Goal: Task Accomplishment & Management: Manage account settings

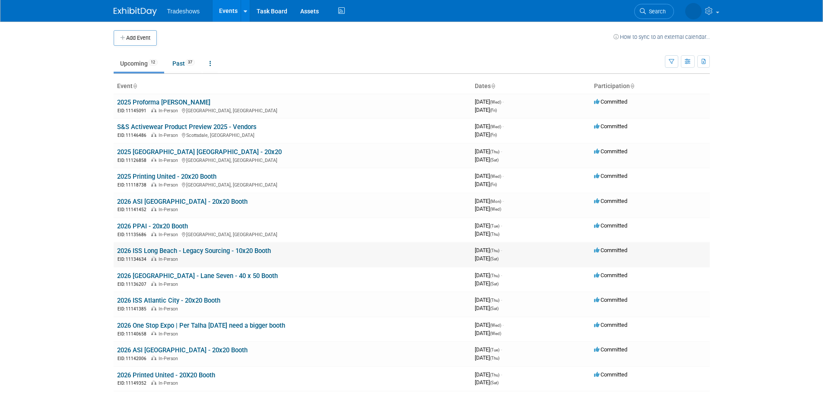
click at [236, 249] on link "2026 ISS Long Beach - Legacy Sourcing - 10x20 Booth" at bounding box center [194, 251] width 154 height 8
click at [149, 277] on link "2026 [GEOGRAPHIC_DATA] - Lane Seven - 40 x 50 Booth" at bounding box center [197, 276] width 161 height 8
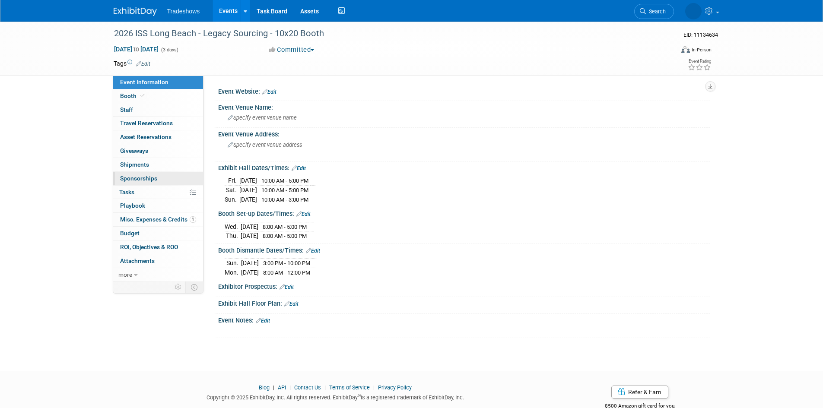
click at [145, 181] on span "Sponsorships 0" at bounding box center [138, 178] width 37 height 7
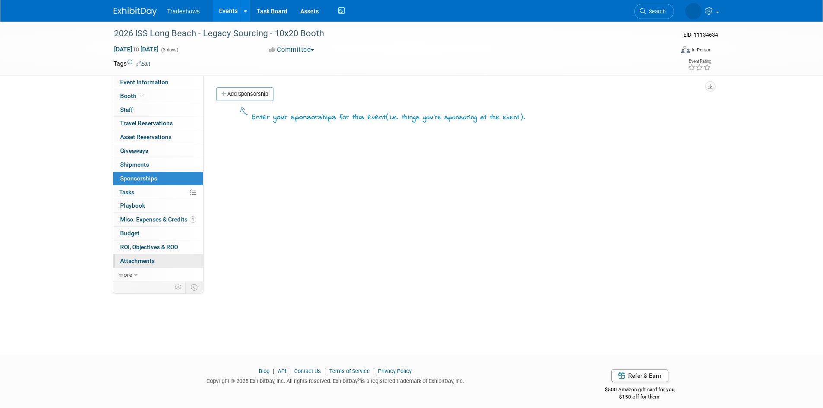
click at [154, 265] on link "0 Attachments 0" at bounding box center [158, 260] width 90 height 13
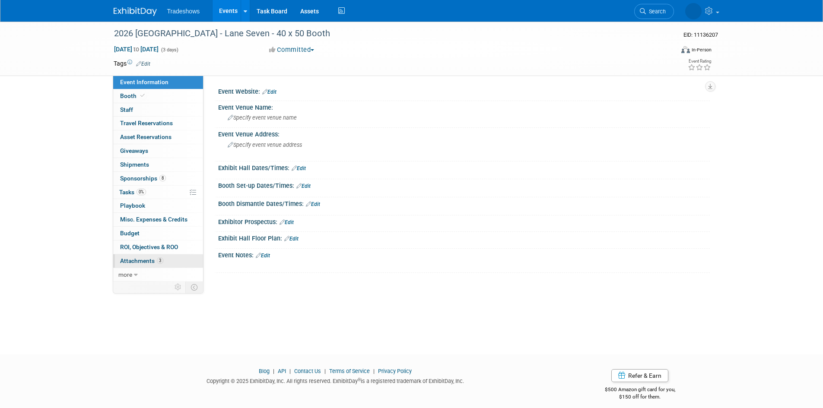
click at [149, 265] on link "3 Attachments 3" at bounding box center [158, 260] width 90 height 13
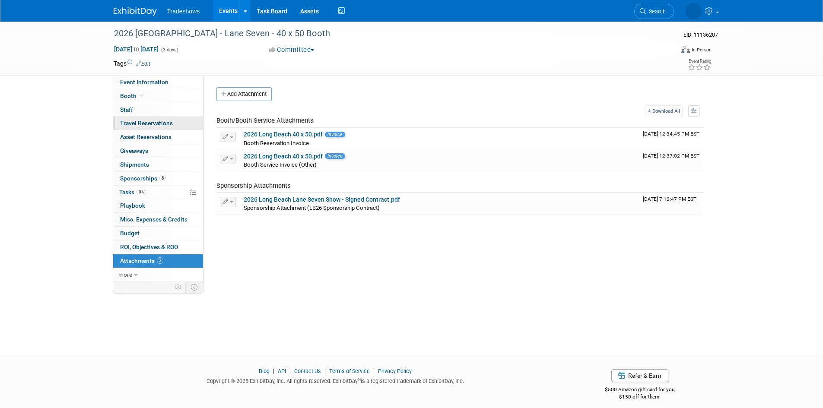
click at [127, 122] on span "Travel Reservations 0" at bounding box center [146, 123] width 53 height 7
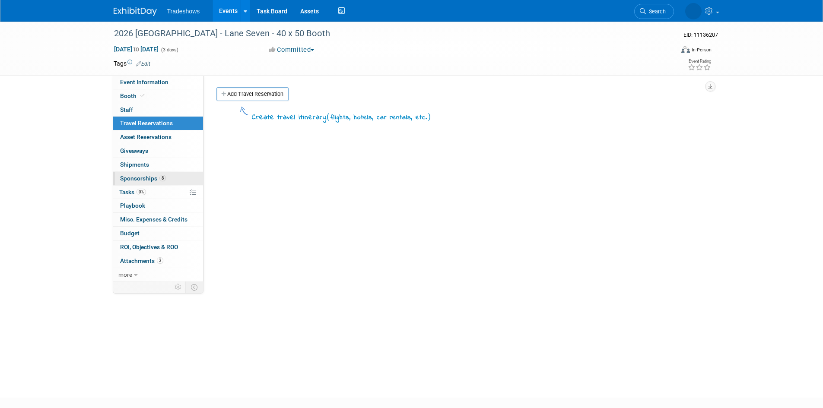
click at [130, 176] on span "Sponsorships 8" at bounding box center [143, 178] width 46 height 7
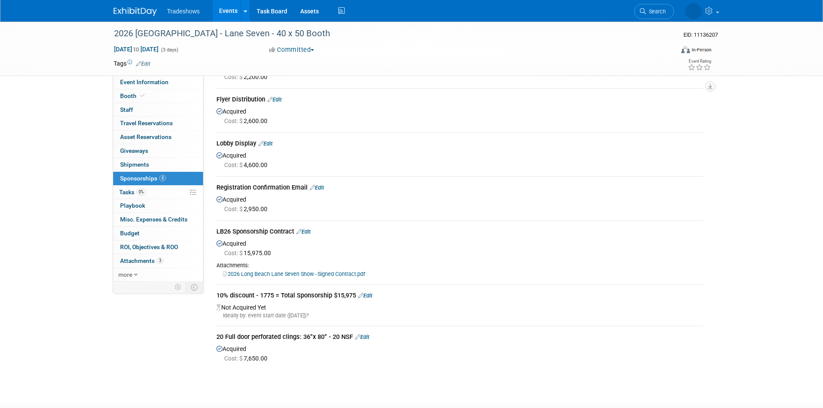
scroll to position [130, 0]
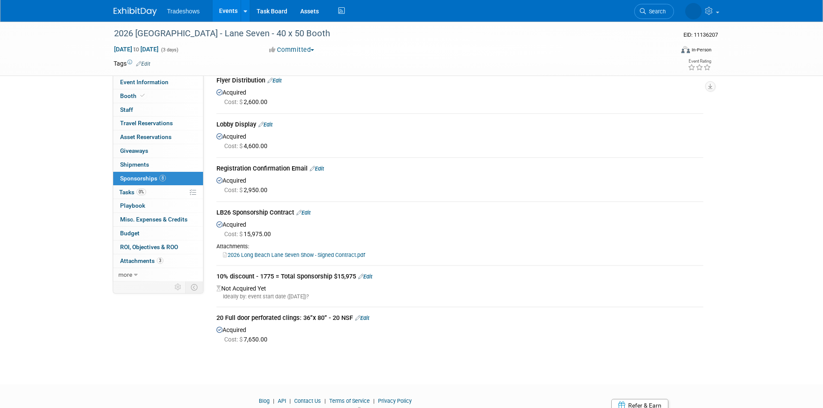
click at [362, 318] on link "Edit" at bounding box center [362, 318] width 14 height 6
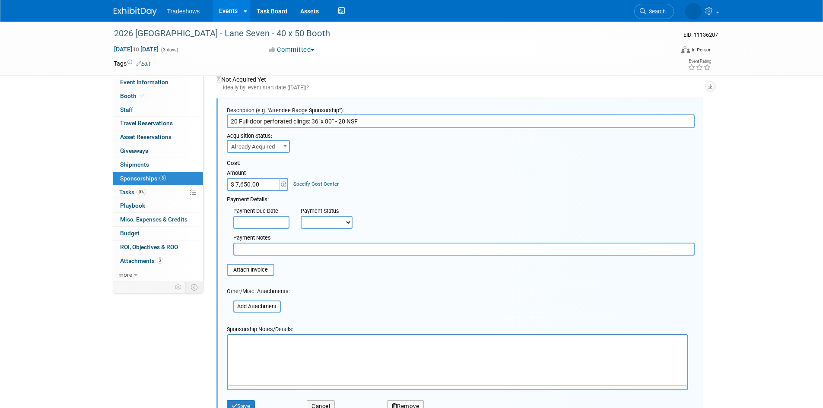
scroll to position [0, 0]
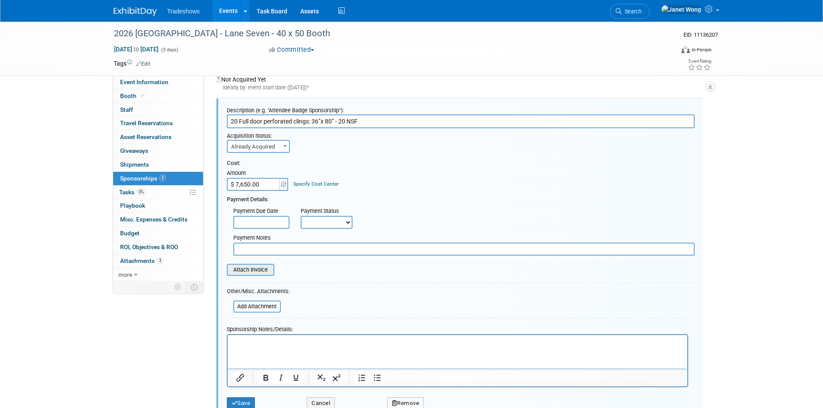
click at [267, 269] on input "file" at bounding box center [222, 270] width 103 height 10
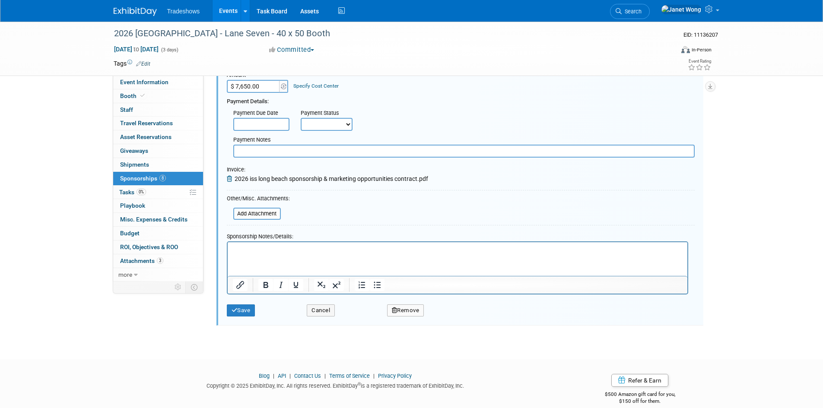
scroll to position [449, 0]
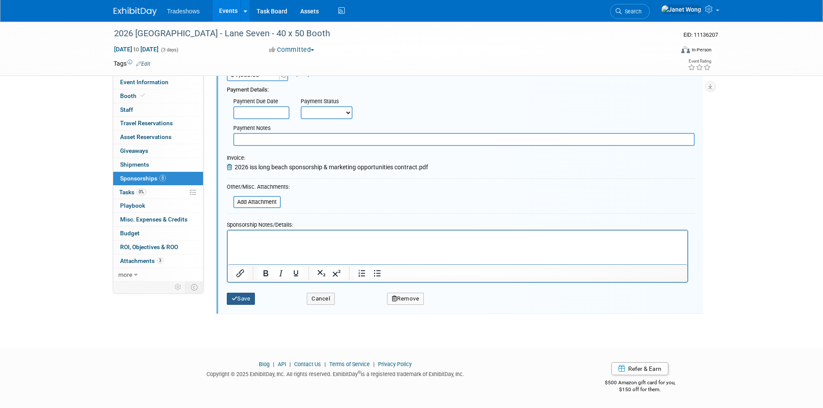
click at [240, 300] on button "Save" at bounding box center [241, 299] width 29 height 12
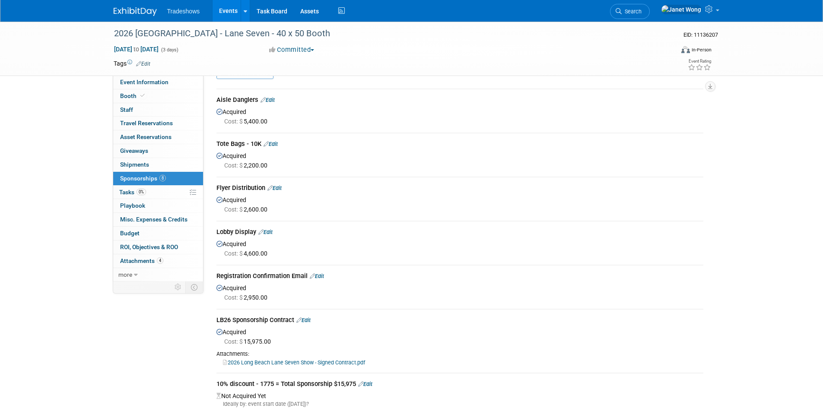
scroll to position [43, 0]
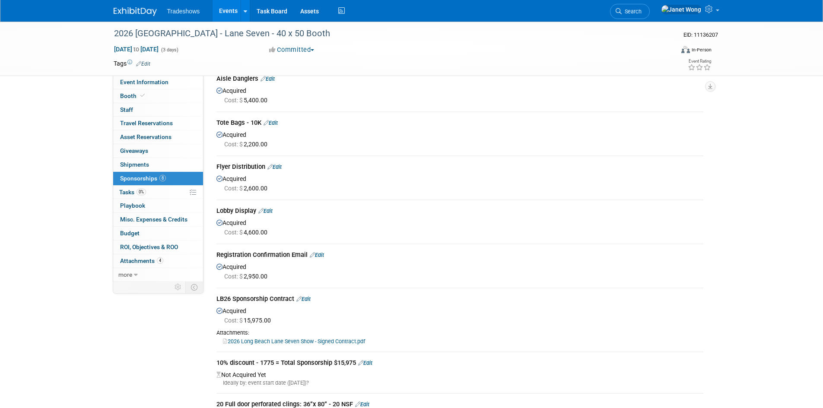
click at [286, 106] on td "Aisle Danglers Edit Acquired Cost: $ 5,400.00" at bounding box center [459, 90] width 487 height 44
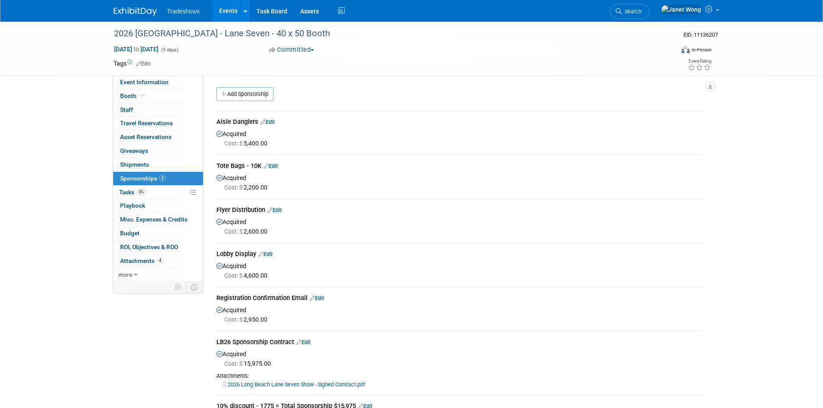
drag, startPoint x: 146, startPoint y: 377, endPoint x: 149, endPoint y: 372, distance: 6.0
click at [149, 372] on div "Event Information Event Info Booth Booth 0 Staff 0 Staff 0 Travel Reservations …" at bounding box center [411, 252] width 609 height 460
click at [273, 165] on link "Edit" at bounding box center [271, 166] width 14 height 6
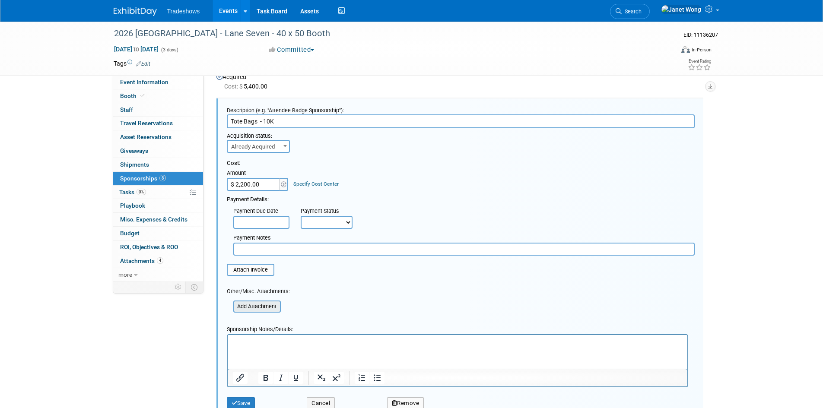
click at [269, 305] on input "file" at bounding box center [228, 307] width 103 height 10
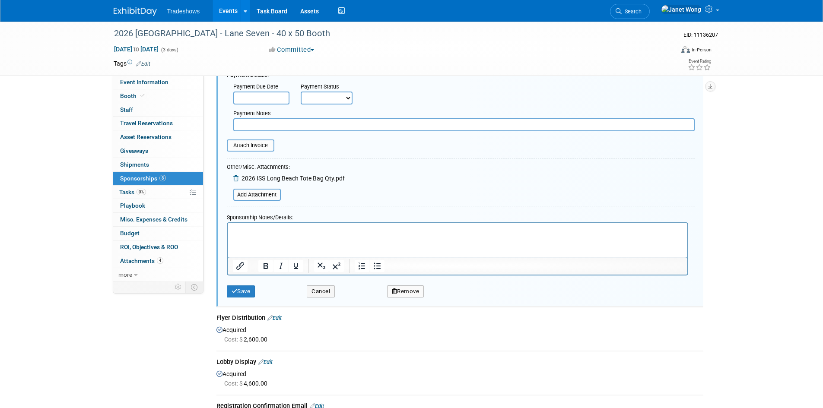
scroll to position [187, 0]
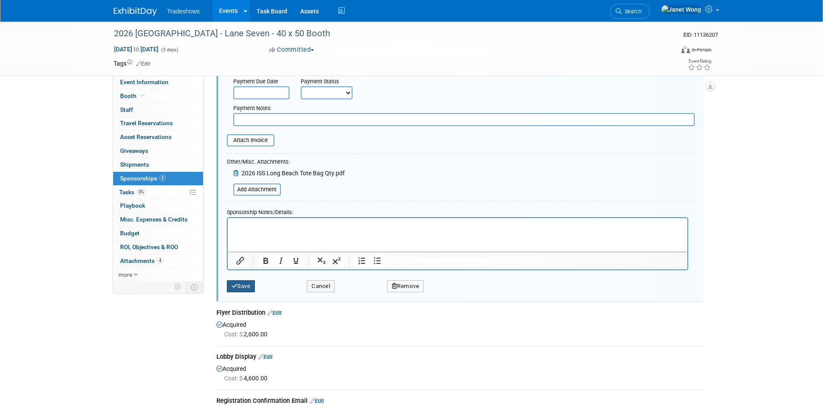
click at [242, 290] on button "Save" at bounding box center [241, 286] width 29 height 12
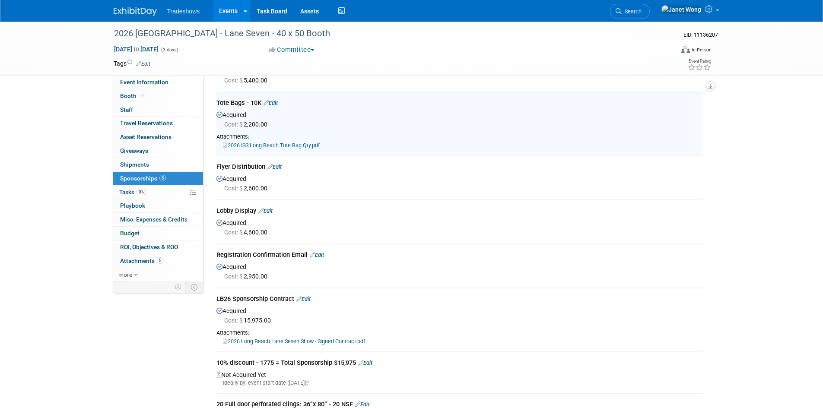
scroll to position [57, 0]
